Goal: Find specific page/section: Find specific page/section

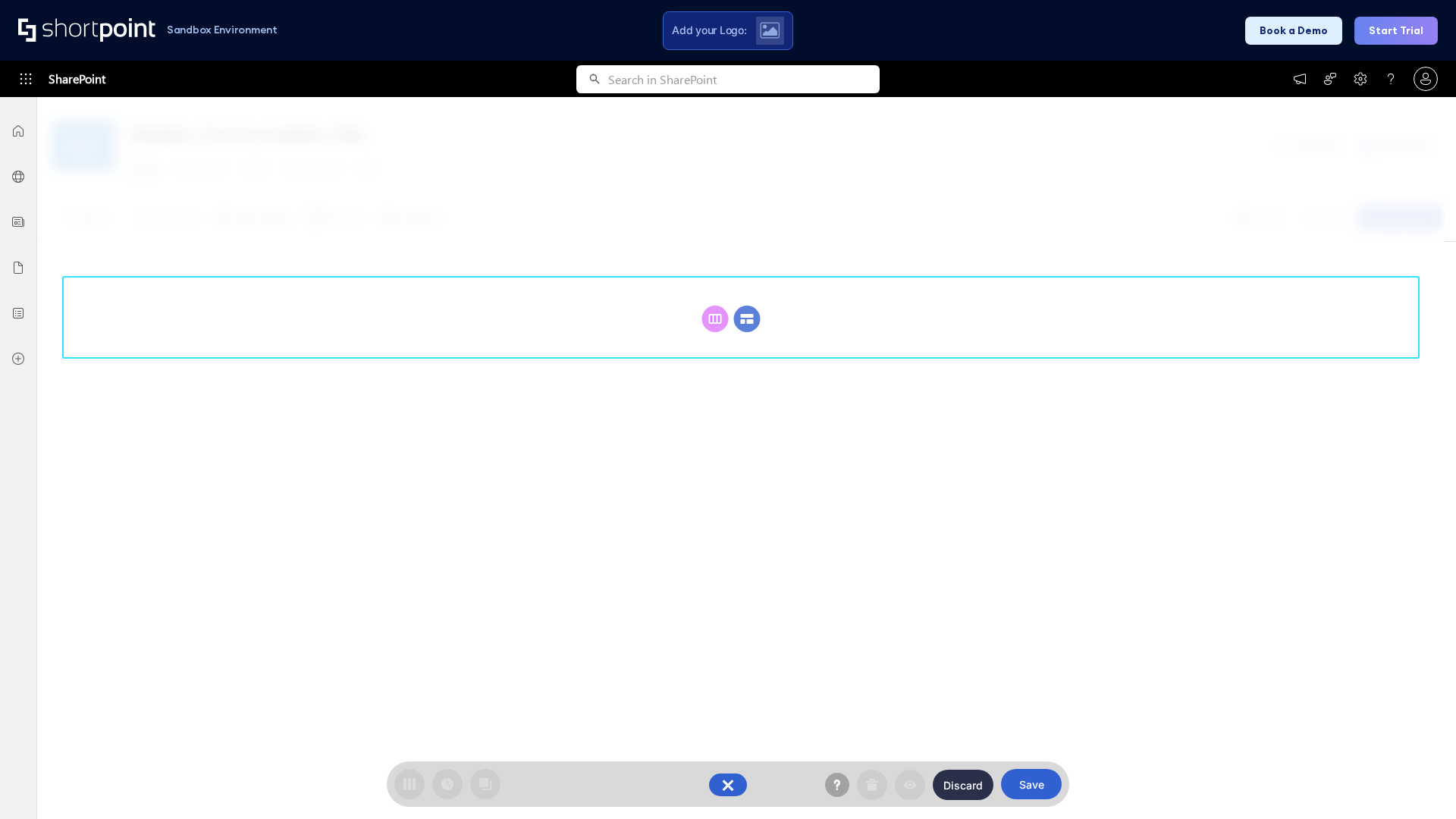
click at [747, 318] on circle at bounding box center [747, 318] width 26 height 26
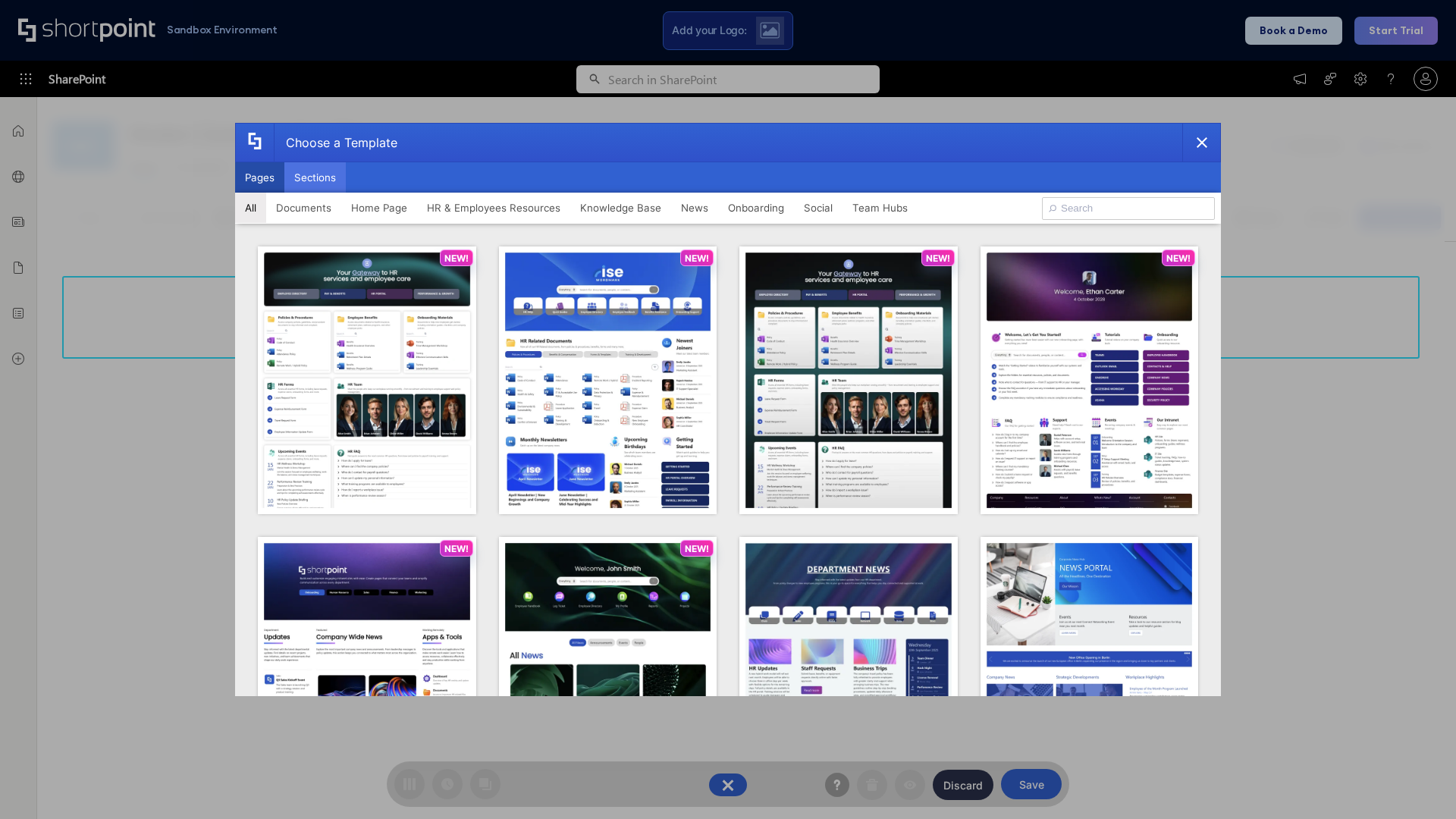
click at [315, 177] on button "Sections" at bounding box center [315, 177] width 61 height 31
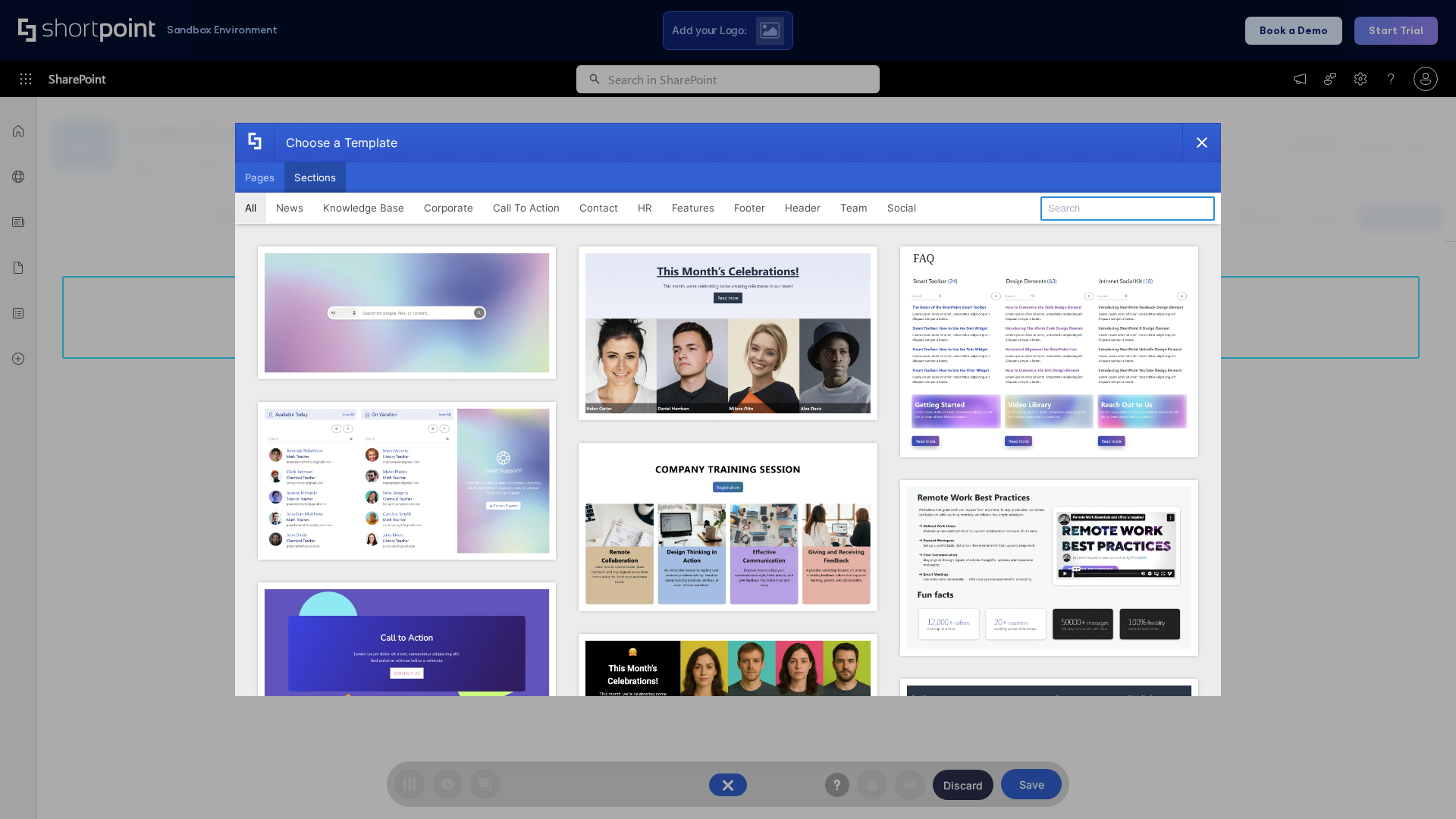
type input "Features Kit 4"
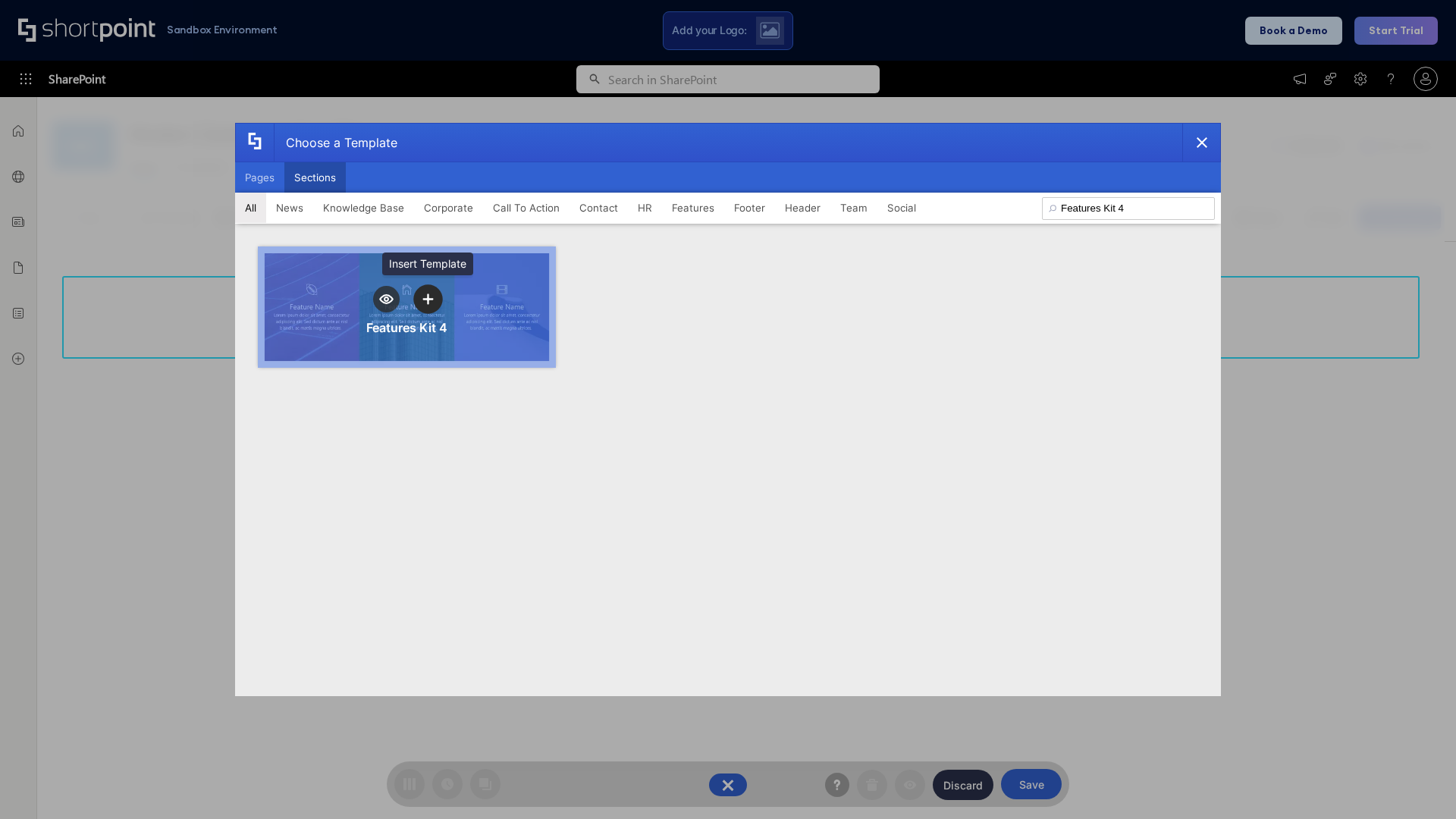
click at [427, 298] on icon "template selector" at bounding box center [427, 299] width 10 height 10
